Goal: Find specific page/section: Find specific page/section

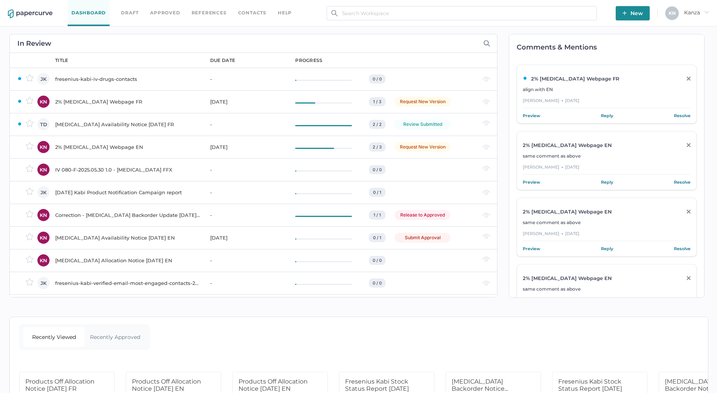
click at [265, 15] on div "Dashboard Draft Approved References Contacts help" at bounding box center [185, 13] width 235 height 26
click at [253, 11] on link "Contacts" at bounding box center [252, 13] width 28 height 8
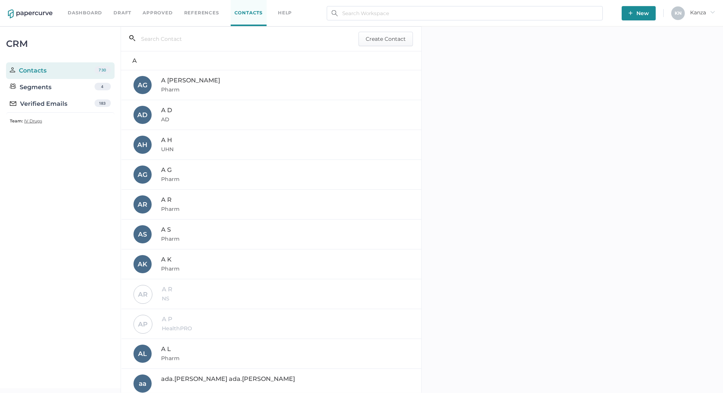
click at [261, 40] on input "text" at bounding box center [234, 39] width 198 height 14
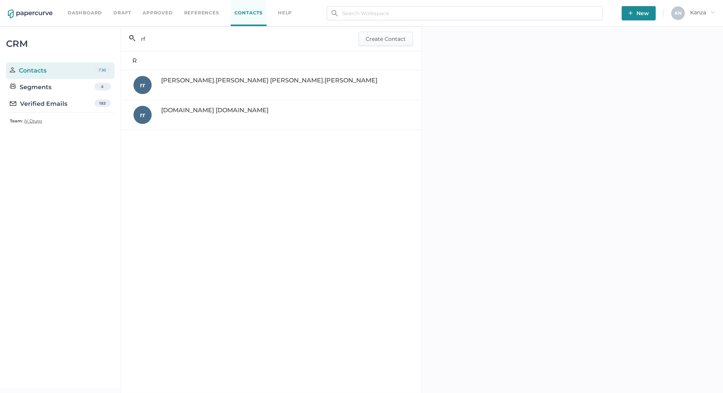
type input "rf"
